Goal: Information Seeking & Learning: Learn about a topic

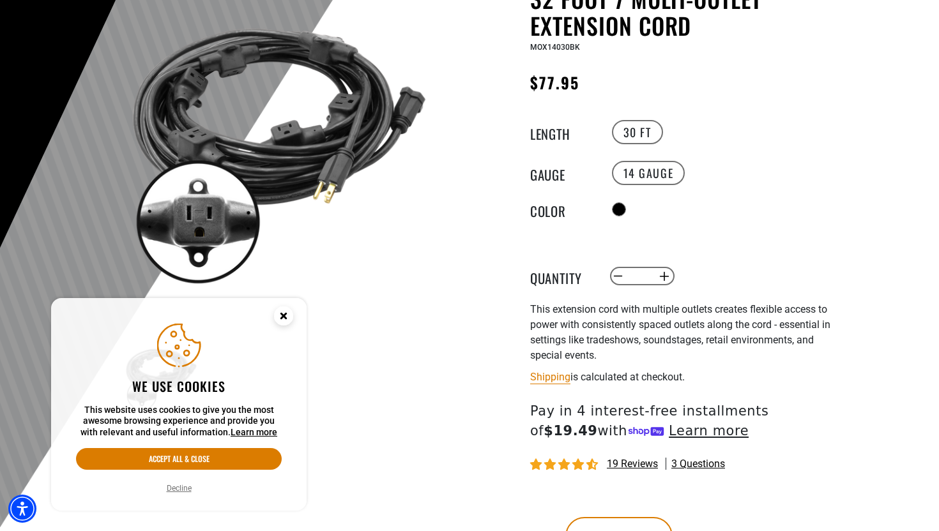
scroll to position [156, 0]
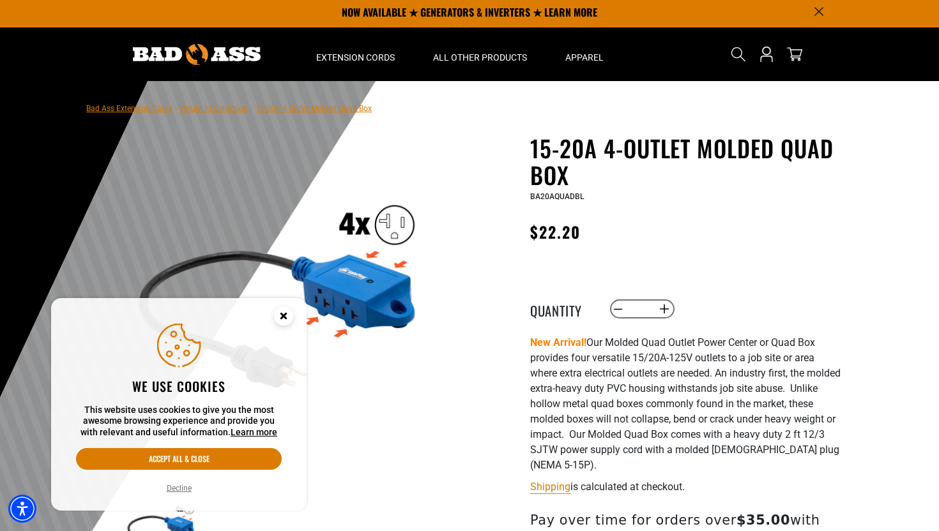
click at [287, 312] on circle "Close this option" at bounding box center [283, 316] width 19 height 19
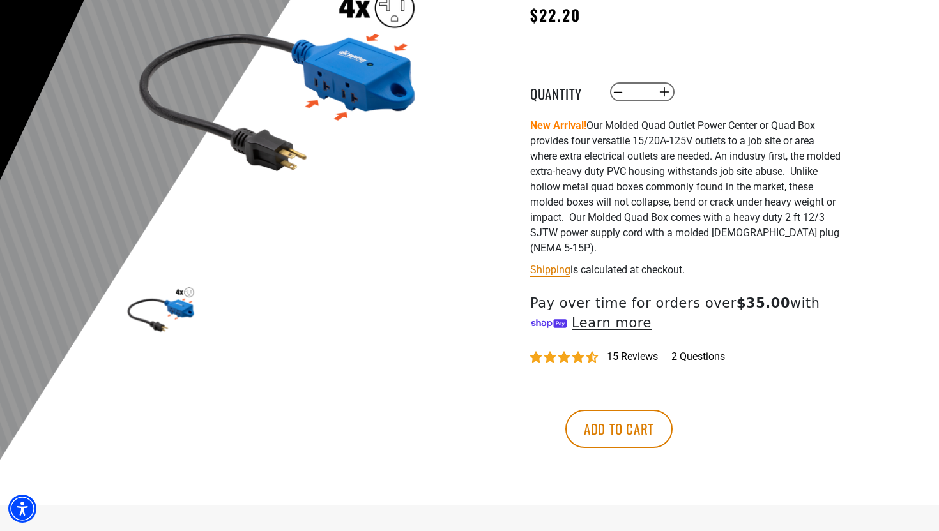
scroll to position [221, 0]
click at [345, 82] on img at bounding box center [278, 74] width 308 height 308
click at [176, 301] on img at bounding box center [161, 308] width 74 height 74
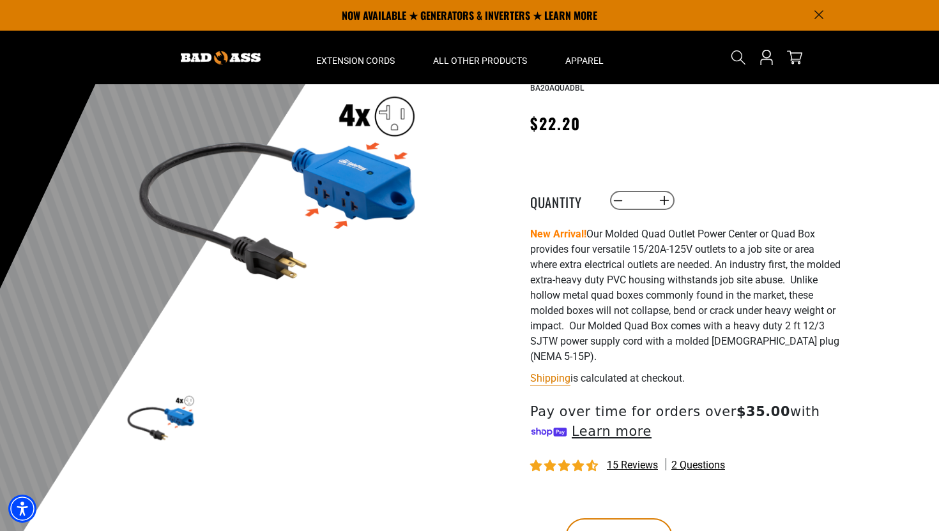
scroll to position [110, 0]
